Goal: Task Accomplishment & Management: Complete application form

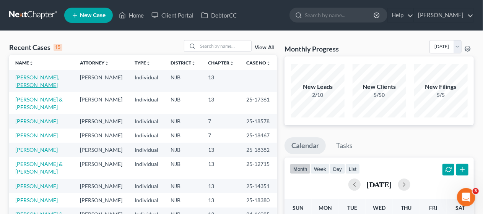
click at [54, 76] on link "[PERSON_NAME], [PERSON_NAME]" at bounding box center [37, 81] width 44 height 14
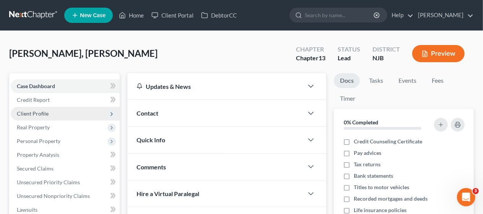
click at [75, 116] on span "Client Profile" at bounding box center [65, 114] width 109 height 14
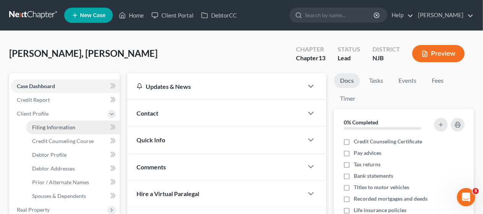
click at [78, 126] on link "Filing Information" at bounding box center [73, 128] width 94 height 14
select select "1"
select select "0"
select select "3"
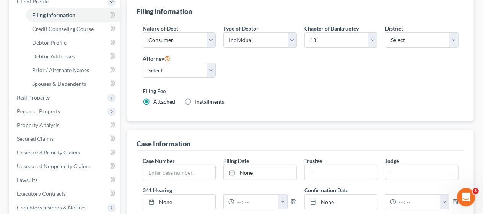
scroll to position [115, 0]
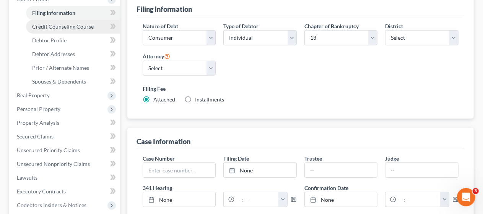
click at [86, 26] on span "Credit Counseling Course" at bounding box center [63, 26] width 62 height 6
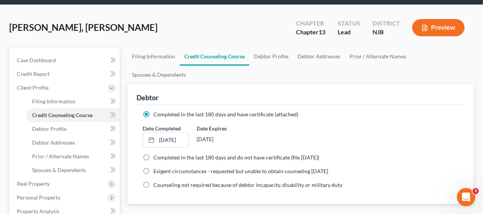
scroll to position [76, 0]
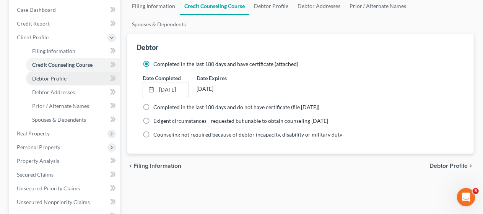
click at [75, 79] on link "Debtor Profile" at bounding box center [73, 79] width 94 height 14
select select "0"
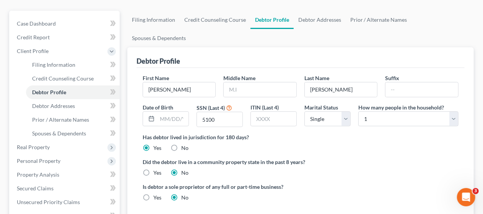
scroll to position [76, 0]
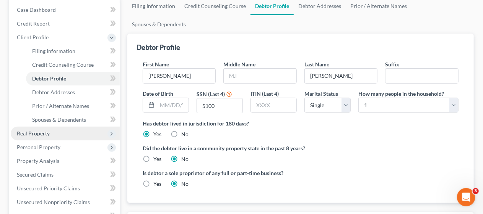
click at [74, 129] on span "Real Property" at bounding box center [65, 134] width 109 height 14
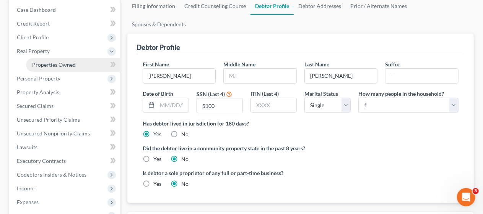
click at [74, 62] on span "Properties Owned" at bounding box center [54, 65] width 44 height 6
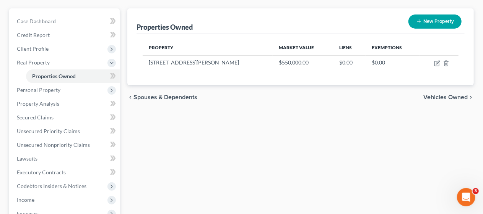
scroll to position [76, 0]
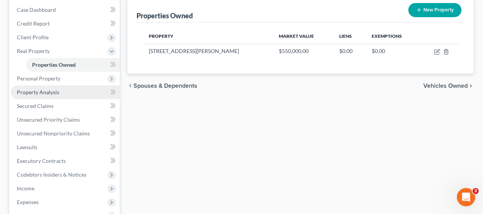
click at [74, 92] on link "Property Analysis" at bounding box center [65, 93] width 109 height 14
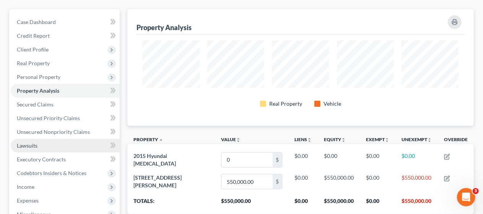
scroll to position [38, 0]
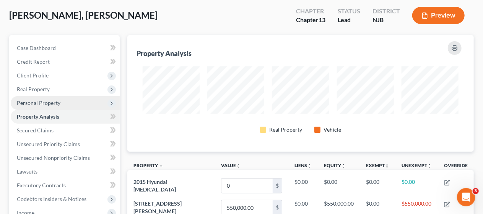
click at [62, 99] on span "Personal Property" at bounding box center [65, 103] width 109 height 14
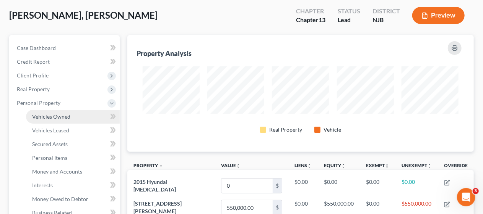
click at [71, 115] on link "Vehicles Owned" at bounding box center [73, 117] width 94 height 14
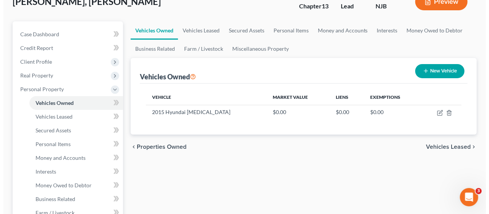
scroll to position [76, 0]
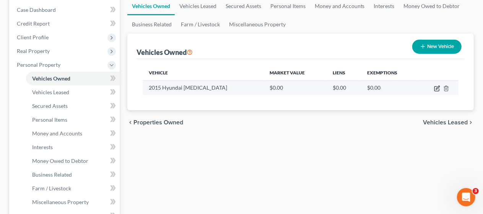
click at [435, 89] on icon "button" at bounding box center [437, 89] width 6 height 6
select select "0"
select select "11"
select select "2"
select select "0"
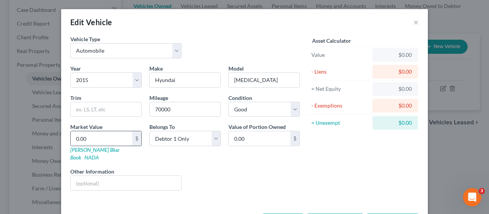
click at [75, 136] on input "0.00" at bounding box center [102, 138] width 62 height 15
type input "4"
type input "4.00"
type input "45"
type input "45.00"
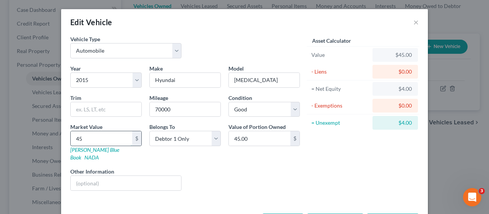
type input "450"
type input "450.00"
type input "4500"
type input "4,500.00"
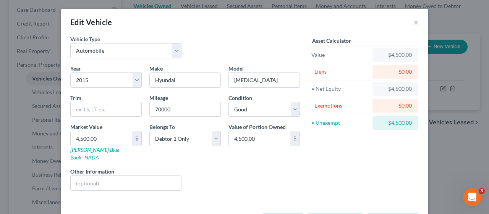
click at [324, 158] on div "Asset Calculator Value $4,500.00 - Liens $0.00 = Net Equity $4,500.00 - Exempti…" at bounding box center [363, 116] width 119 height 162
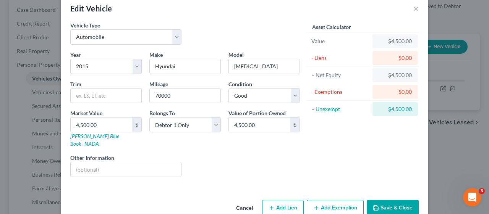
scroll to position [21, 0]
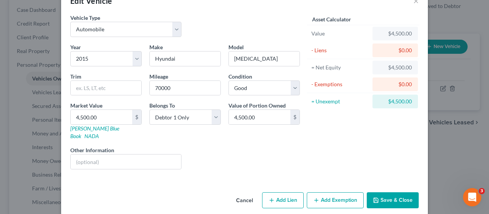
click at [336, 193] on button "Add Exemption" at bounding box center [335, 201] width 57 height 16
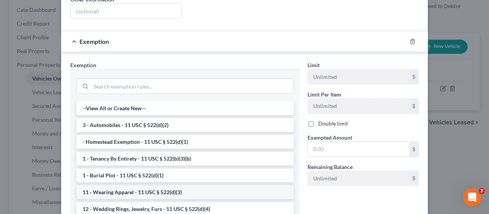
scroll to position [212, 0]
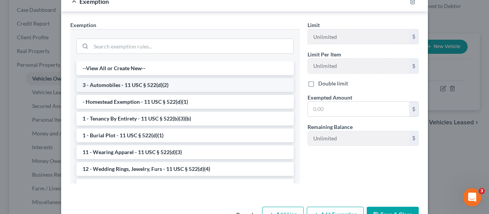
click at [160, 78] on li "3 - Automobiles - 11 USC § 522(d)(2)" at bounding box center [184, 85] width 217 height 14
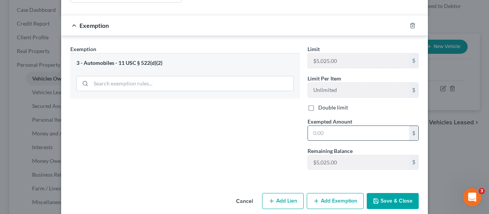
click at [311, 126] on input "text" at bounding box center [358, 133] width 101 height 15
type input "4,500.00"
click at [261, 132] on div "Exemption Set must be selected for CA. Exemption * 3 - Automobiles - 11 USC § 5…" at bounding box center [184, 110] width 237 height 131
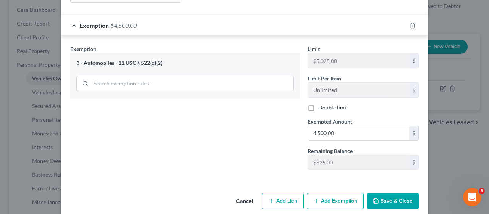
click at [381, 193] on button "Save & Close" at bounding box center [393, 201] width 52 height 16
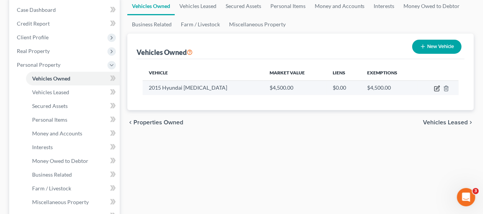
click at [436, 88] on icon "button" at bounding box center [437, 89] width 6 height 6
select select "0"
select select "11"
select select "2"
select select "0"
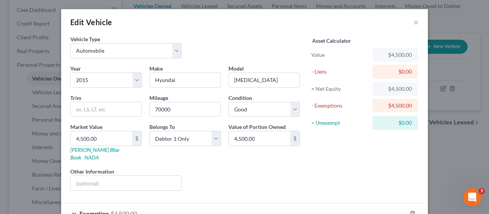
scroll to position [42, 0]
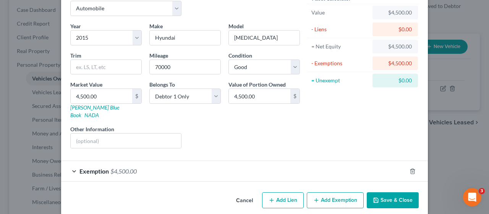
click at [69, 161] on div "Exemption $4,500.00" at bounding box center [233, 171] width 345 height 20
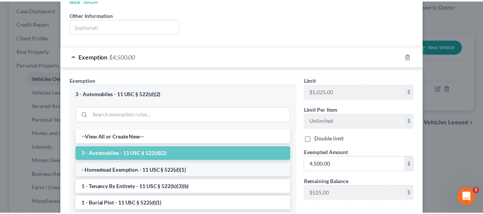
scroll to position [0, 0]
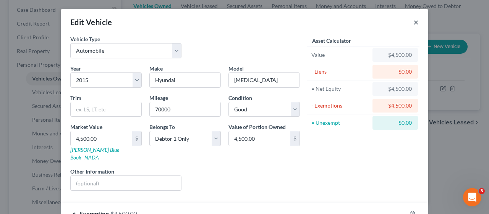
click at [413, 23] on button "×" at bounding box center [415, 22] width 5 height 9
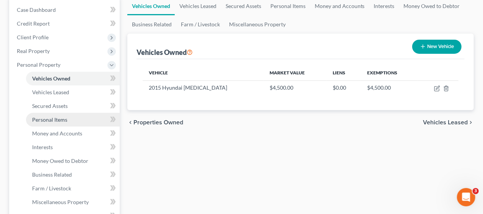
click at [76, 117] on link "Personal Items" at bounding box center [73, 120] width 94 height 14
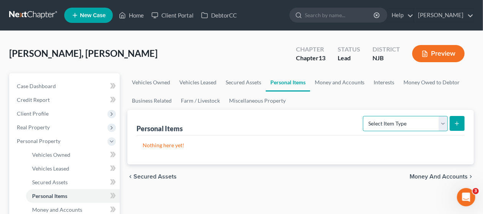
click at [443, 121] on select "Select Item Type Clothing Collectibles Of Value Electronics Firearms Household …" at bounding box center [405, 123] width 85 height 15
select select "clothing"
click at [364, 116] on select "Select Item Type Clothing Collectibles Of Value Electronics Firearms Household …" at bounding box center [405, 123] width 85 height 15
click at [457, 121] on icon "submit" at bounding box center [457, 124] width 6 height 6
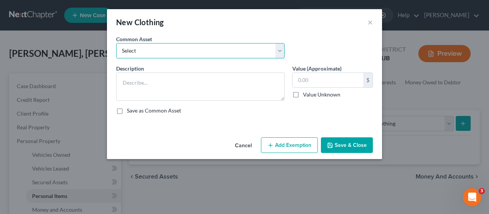
click at [282, 51] on select "Select Miscellaneous wearing apparel" at bounding box center [200, 50] width 169 height 15
select select "0"
click at [116, 43] on select "Select Miscellaneous wearing apparel" at bounding box center [200, 50] width 169 height 15
type textarea "Miscellaneous wearing apparel"
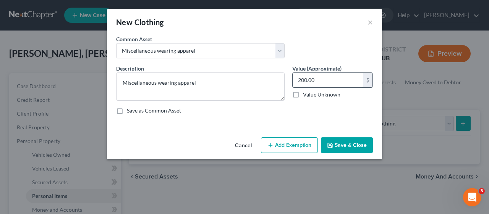
click at [302, 79] on input "200.00" at bounding box center [328, 80] width 71 height 15
type input "800.00"
click at [294, 116] on div "Description * Miscellaneous wearing apparel Value (Approximate) 800.00 $ Value …" at bounding box center [244, 93] width 264 height 56
click at [288, 146] on button "Add Exemption" at bounding box center [289, 146] width 57 height 16
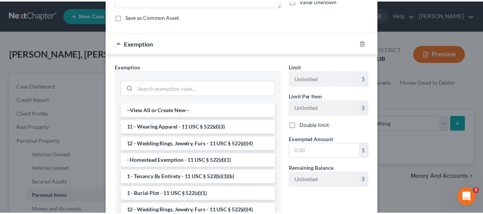
scroll to position [115, 0]
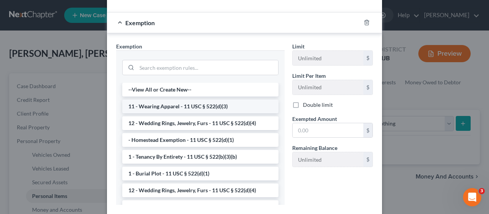
click at [214, 105] on li "11 - Wearing Apparel - 11 USC § 522(d)(3)" at bounding box center [200, 107] width 156 height 14
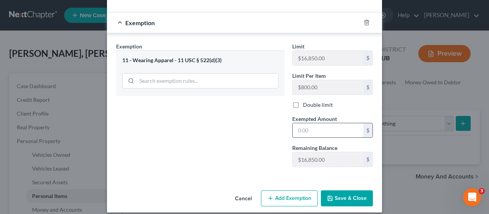
click at [300, 128] on input "text" at bounding box center [328, 130] width 71 height 15
type input "800.00"
click at [222, 152] on div "Exemption Set must be selected for CA. Exemption * 11 - Wearing Apparel - 11 US…" at bounding box center [200, 107] width 176 height 131
click at [344, 193] on button "Save & Close" at bounding box center [347, 199] width 52 height 16
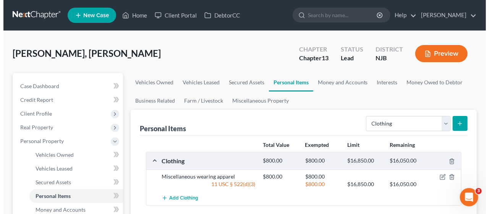
scroll to position [38, 0]
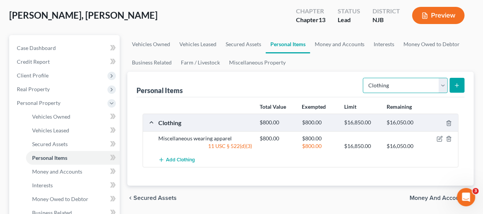
click at [443, 84] on select "Select Item Type Clothing Collectibles Of Value Electronics Firearms Household …" at bounding box center [405, 85] width 85 height 15
click at [364, 78] on select "Select Item Type Clothing Collectibles Of Value Electronics Firearms Household …" at bounding box center [405, 85] width 85 height 15
click at [444, 86] on select "Select Item Type Clothing Collectibles Of Value Electronics Firearms Household …" at bounding box center [405, 85] width 85 height 15
select select "household_goods"
click at [364, 78] on select "Select Item Type Clothing Collectibles Of Value Electronics Firearms Household …" at bounding box center [405, 85] width 85 height 15
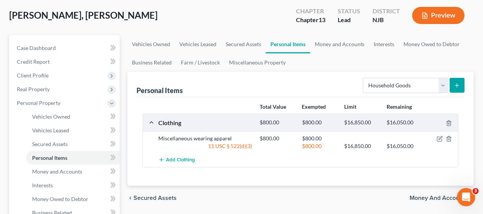
click at [457, 84] on line "submit" at bounding box center [457, 85] width 0 height 3
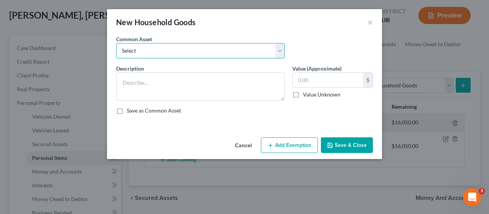
click at [279, 52] on select "Select Miscellaneous household goods Miscellaneous household goods and furnishi…" at bounding box center [200, 50] width 169 height 15
select select "1"
click at [116, 43] on select "Select Miscellaneous household goods Miscellaneous household goods and furnishi…" at bounding box center [200, 50] width 169 height 15
type textarea "Miscellaneous household goods and furnishings"
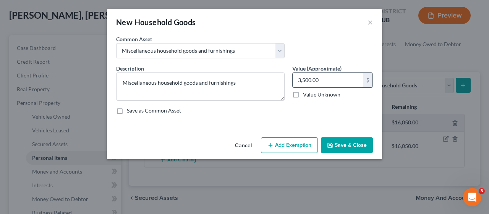
click at [306, 80] on input "3,500.00" at bounding box center [328, 80] width 71 height 15
type input "4,500.00"
click at [230, 120] on div "An exemption set must first be selected from the Filing Information section. Co…" at bounding box center [244, 84] width 275 height 99
click at [286, 148] on button "Add Exemption" at bounding box center [289, 146] width 57 height 16
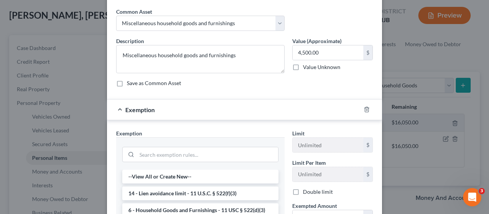
scroll to position [115, 0]
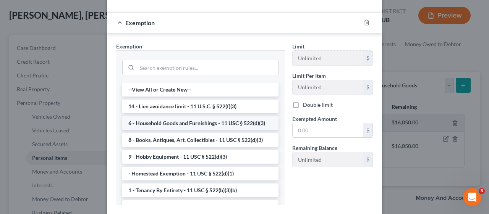
click at [220, 123] on li "6 - Household Goods and Furnishings - 11 USC § 522(d)(3)" at bounding box center [200, 124] width 156 height 14
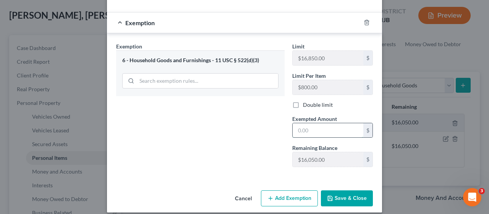
click at [293, 128] on input "text" at bounding box center [328, 130] width 71 height 15
type input "4,500.00"
click at [257, 137] on div "Exemption Set must be selected for CA. Exemption * 6 - Household Goods and Furn…" at bounding box center [200, 107] width 176 height 131
click at [344, 195] on button "Save & Close" at bounding box center [347, 199] width 52 height 16
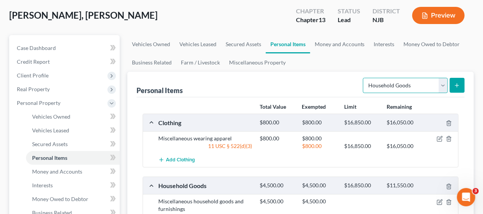
click at [442, 86] on select "Select Item Type Clothing Collectibles Of Value Electronics Firearms Household …" at bounding box center [405, 85] width 85 height 15
select select "jewelry"
click at [364, 78] on select "Select Item Type Clothing Collectibles Of Value Electronics Firearms Household …" at bounding box center [405, 85] width 85 height 15
click at [455, 81] on button "submit" at bounding box center [456, 85] width 15 height 15
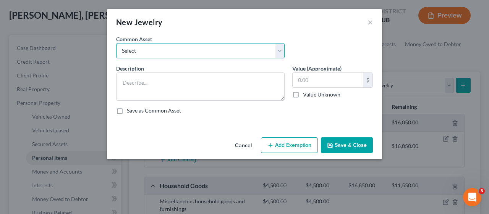
click at [281, 52] on select "Select Miscellaneous jewelry" at bounding box center [200, 50] width 169 height 15
select select "0"
click at [116, 43] on select "Select Miscellaneous jewelry" at bounding box center [200, 50] width 169 height 15
type textarea "Miscellaneous jewelry"
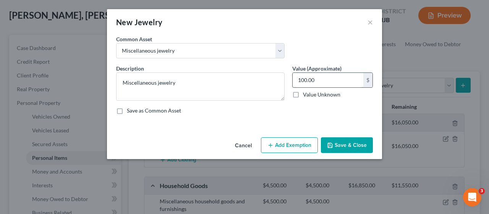
click at [311, 81] on input "100.00" at bounding box center [328, 80] width 71 height 15
type input "800.00"
click at [260, 116] on div "Description * Miscellaneous jewelry Value (Approximate) 800.00 $ Value Unknown …" at bounding box center [244, 93] width 264 height 56
click at [285, 143] on button "Add Exemption" at bounding box center [289, 146] width 57 height 16
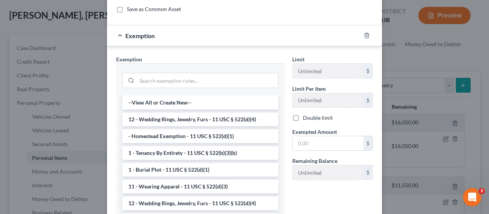
scroll to position [153, 0]
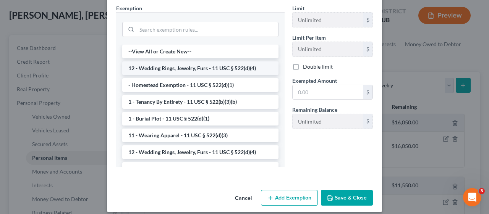
click at [212, 66] on li "12 - Wedding Rings, Jewelry, Furs - 11 USC § 522(d)(4)" at bounding box center [200, 69] width 156 height 14
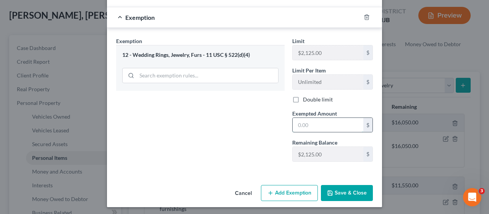
click at [295, 124] on input "text" at bounding box center [328, 125] width 71 height 15
type input "800.00"
click at [247, 135] on div "Exemption Set must be selected for CA. Exemption * 12 - Wedding Rings, Jewelry,…" at bounding box center [200, 102] width 176 height 131
click at [349, 188] on button "Save & Close" at bounding box center [347, 193] width 52 height 16
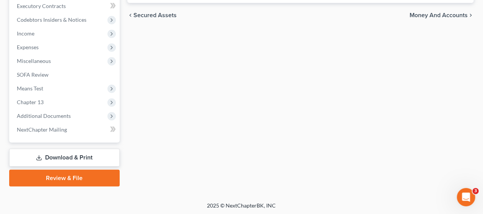
scroll to position [356, 0]
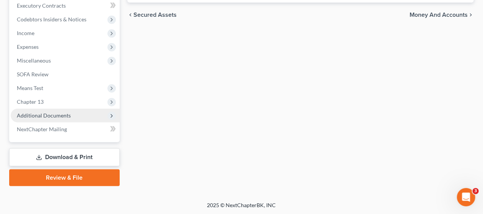
click at [54, 114] on span "Additional Documents" at bounding box center [44, 115] width 54 height 6
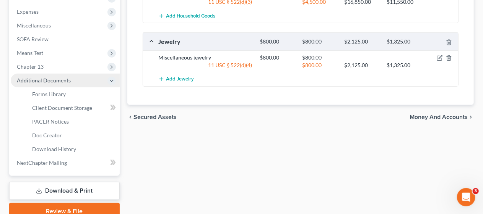
scroll to position [218, 0]
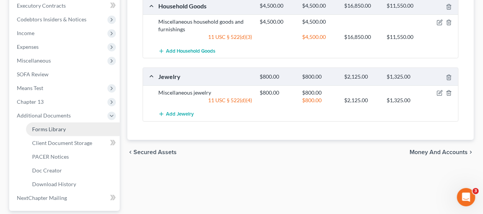
click at [68, 131] on link "Forms Library" at bounding box center [73, 130] width 94 height 14
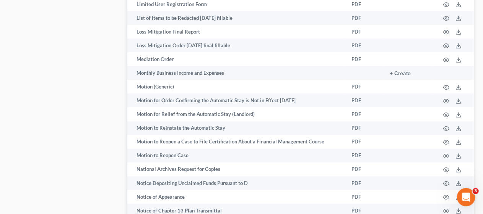
scroll to position [1261, 0]
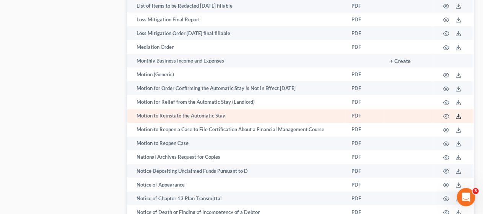
click at [458, 116] on line at bounding box center [458, 115] width 0 height 3
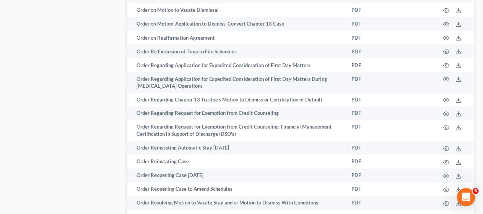
scroll to position [2102, 0]
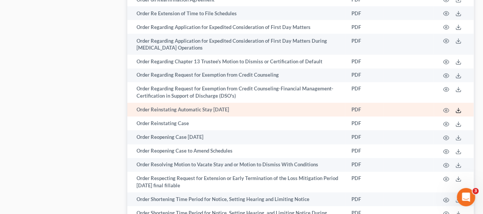
click at [457, 111] on icon at bounding box center [458, 111] width 6 height 6
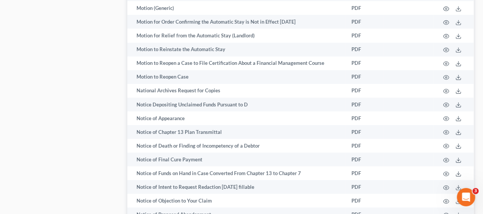
scroll to position [1338, 0]
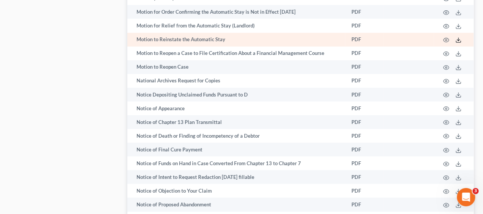
click at [458, 40] on line at bounding box center [458, 39] width 0 height 3
